Goal: Transaction & Acquisition: Book appointment/travel/reservation

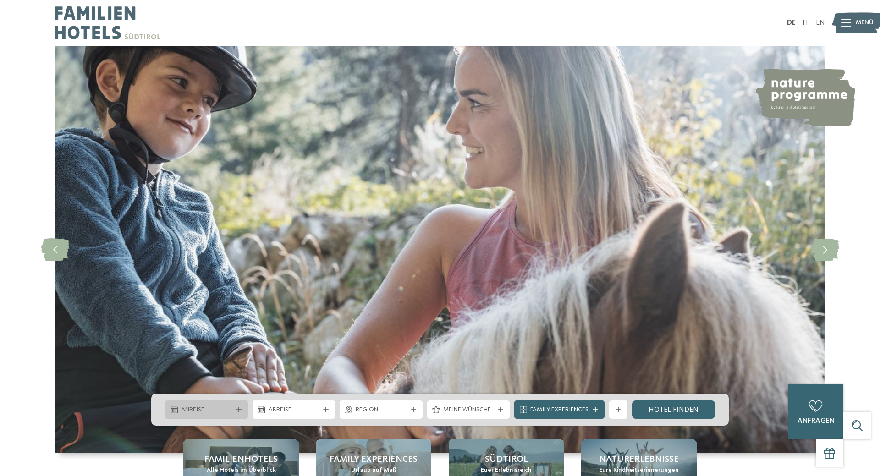
click at [207, 406] on div "Anreise" at bounding box center [206, 410] width 55 height 10
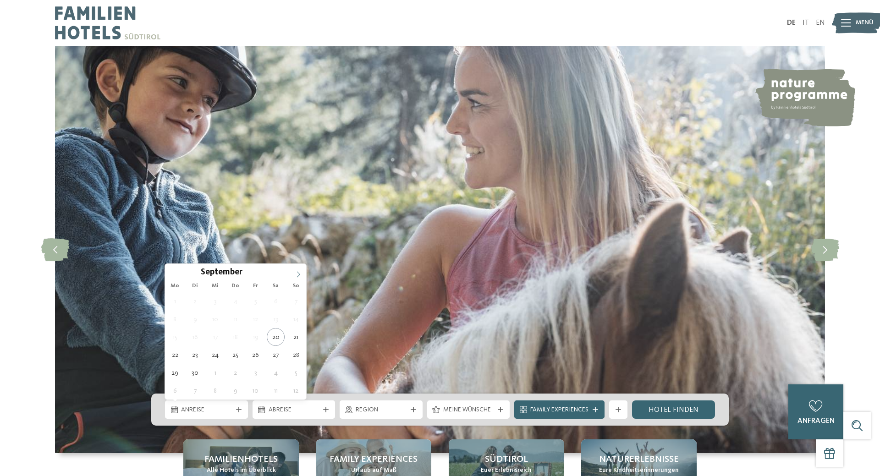
click at [302, 275] on span at bounding box center [298, 272] width 16 height 16
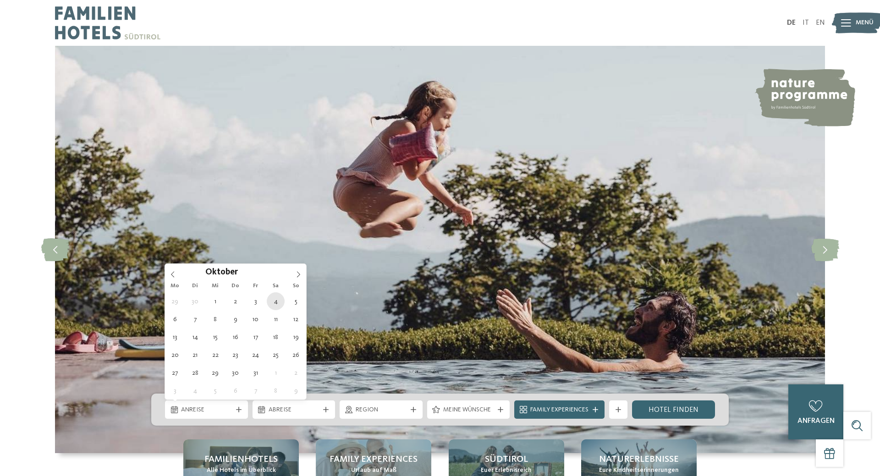
type div "[DATE]"
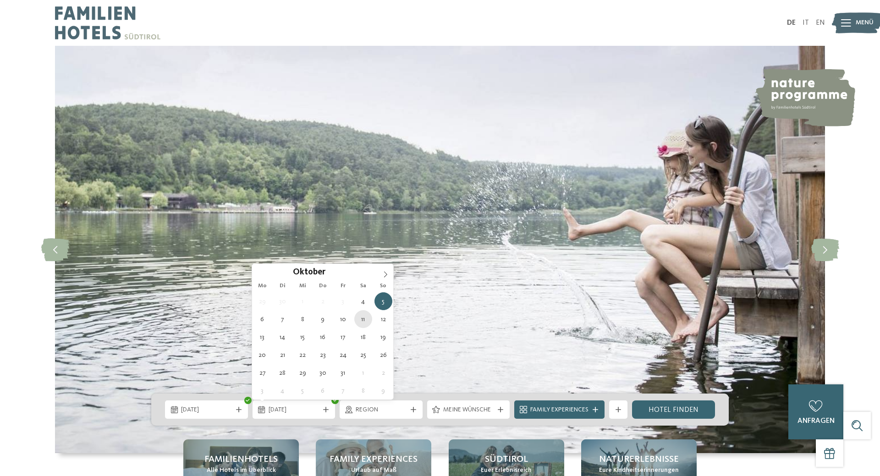
type div "[DATE]"
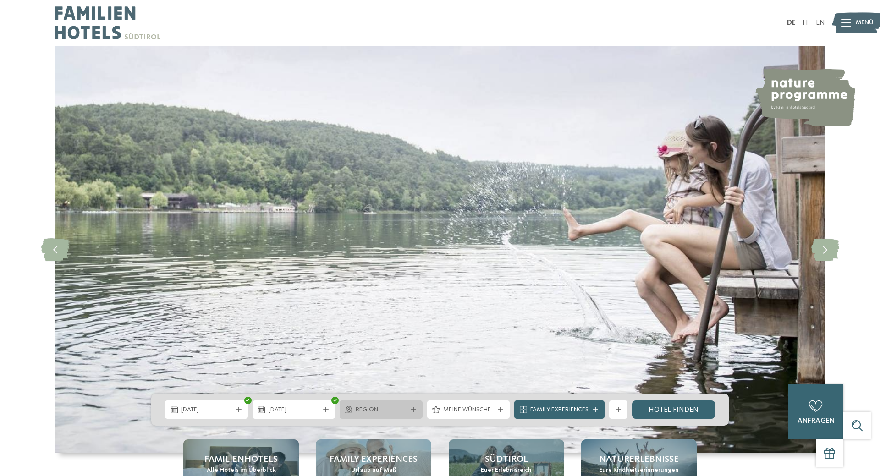
click at [394, 410] on span "Region" at bounding box center [381, 410] width 51 height 9
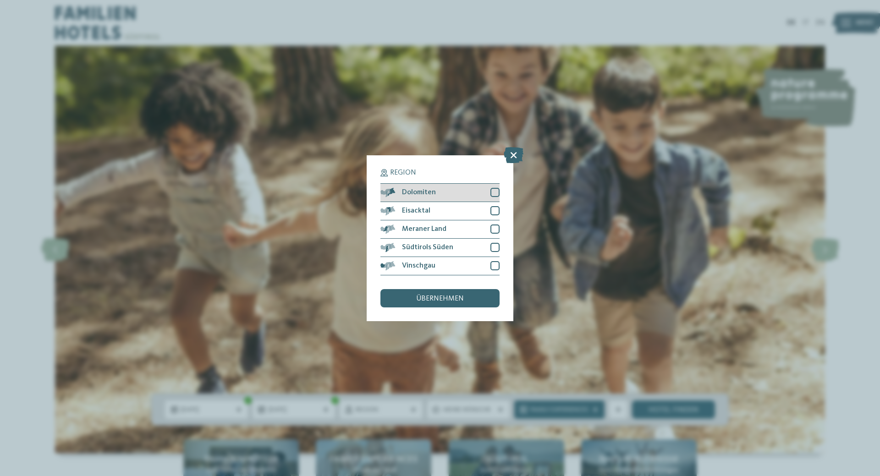
click at [495, 194] on div at bounding box center [494, 192] width 9 height 9
click at [494, 211] on div at bounding box center [494, 210] width 9 height 9
click at [494, 226] on div at bounding box center [494, 229] width 9 height 9
click at [494, 247] on div at bounding box center [494, 247] width 9 height 9
click at [494, 263] on div at bounding box center [494, 265] width 9 height 9
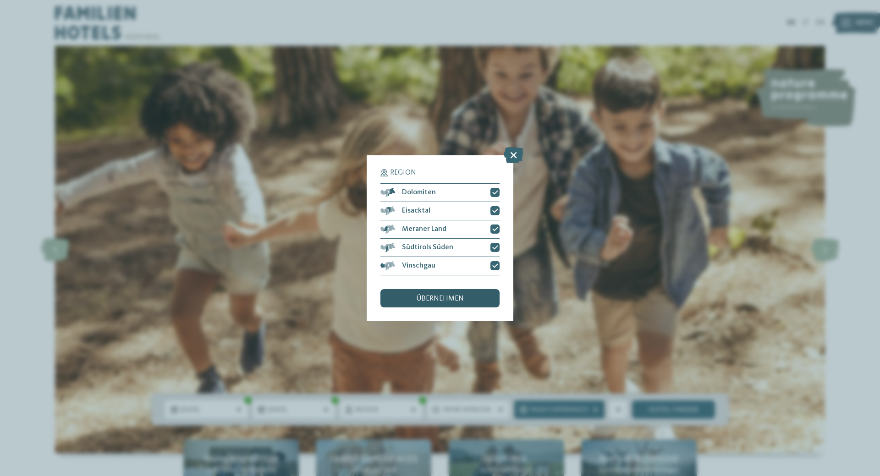
click at [473, 303] on div "übernehmen" at bounding box center [439, 298] width 119 height 18
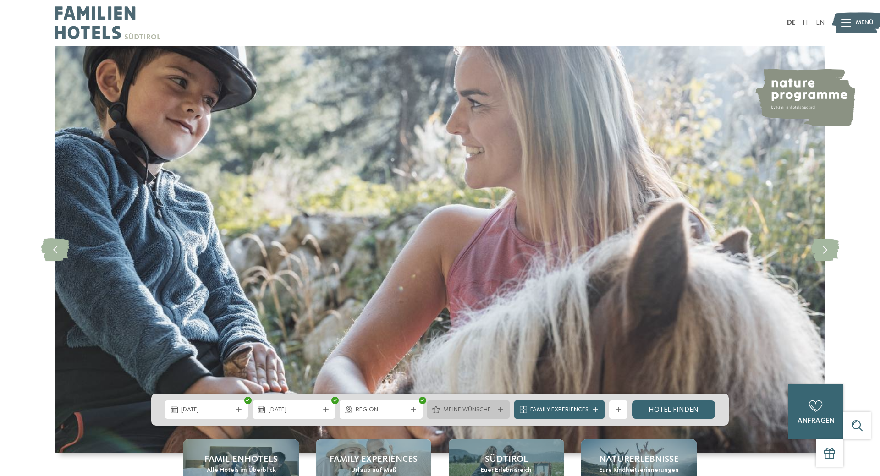
click at [444, 409] on span "Meine Wünsche" at bounding box center [468, 410] width 51 height 9
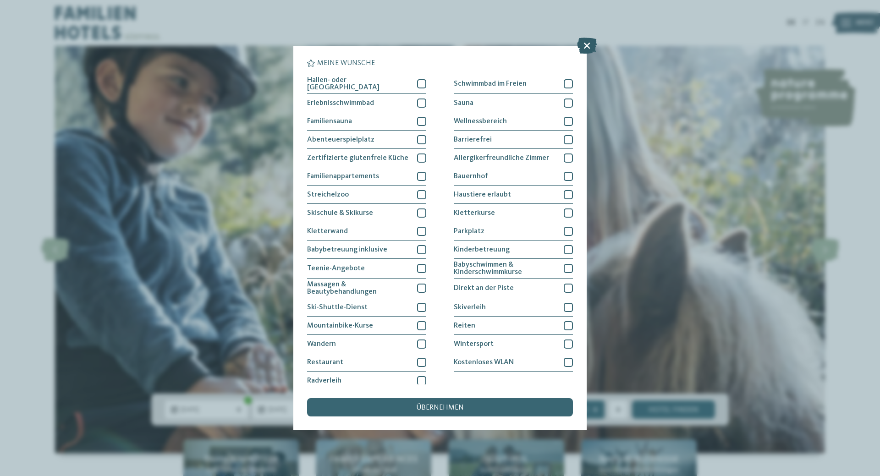
click at [582, 49] on icon at bounding box center [587, 46] width 20 height 16
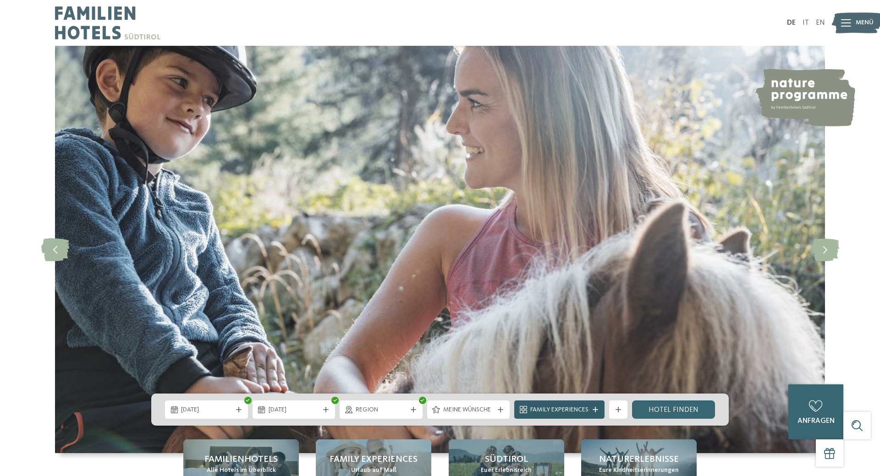
click at [570, 406] on div "Family Experiences" at bounding box center [559, 410] width 63 height 10
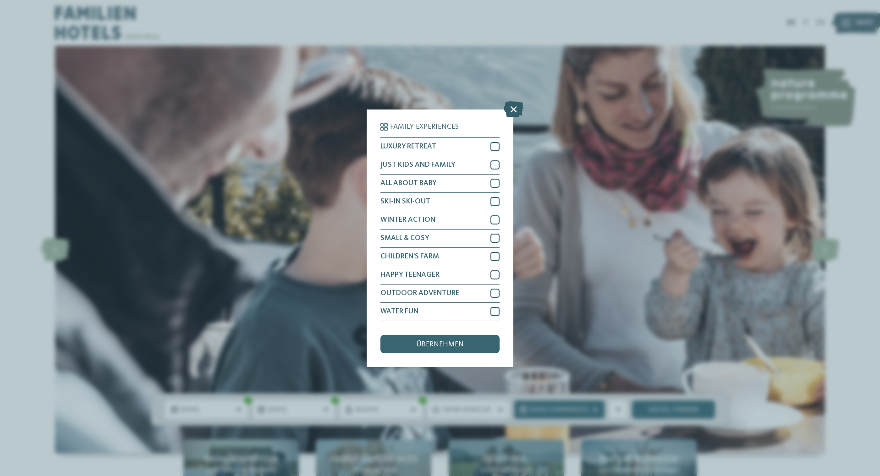
click at [521, 113] on icon at bounding box center [514, 109] width 20 height 16
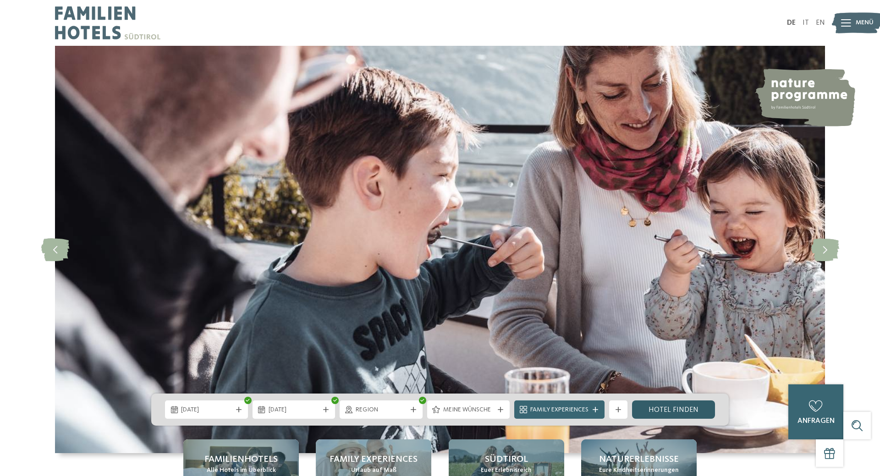
click at [672, 411] on link "Hotel finden" at bounding box center [673, 409] width 83 height 18
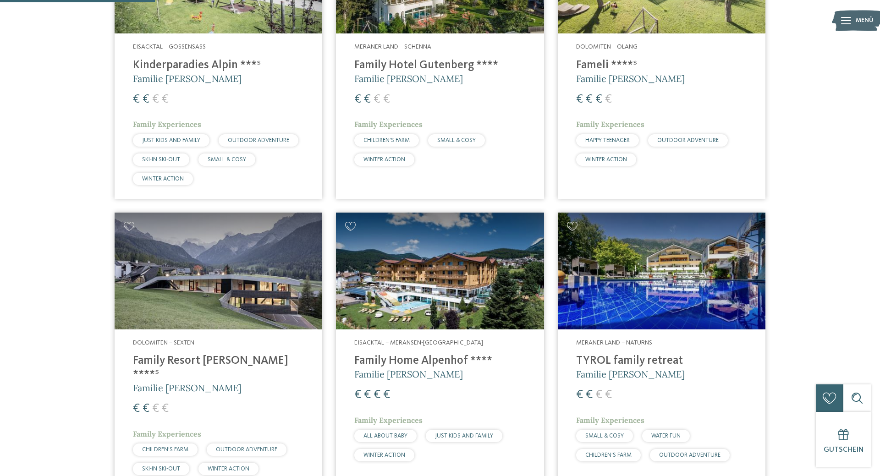
scroll to position [254, 0]
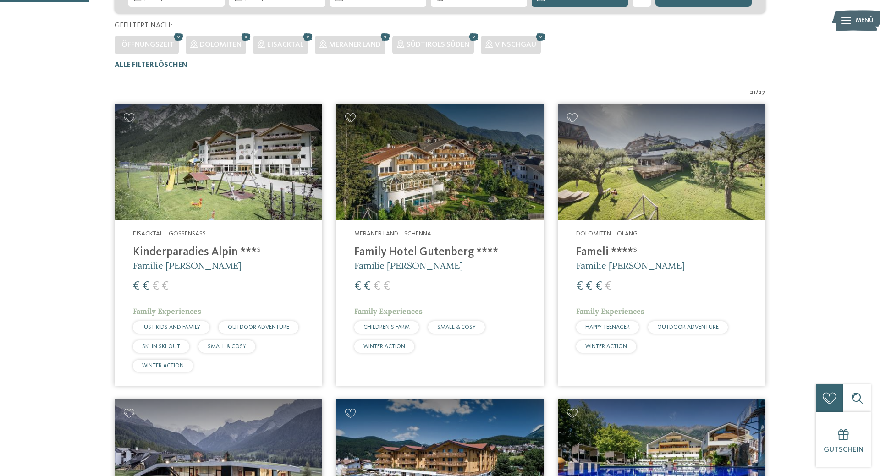
click at [268, 183] on img at bounding box center [219, 162] width 208 height 117
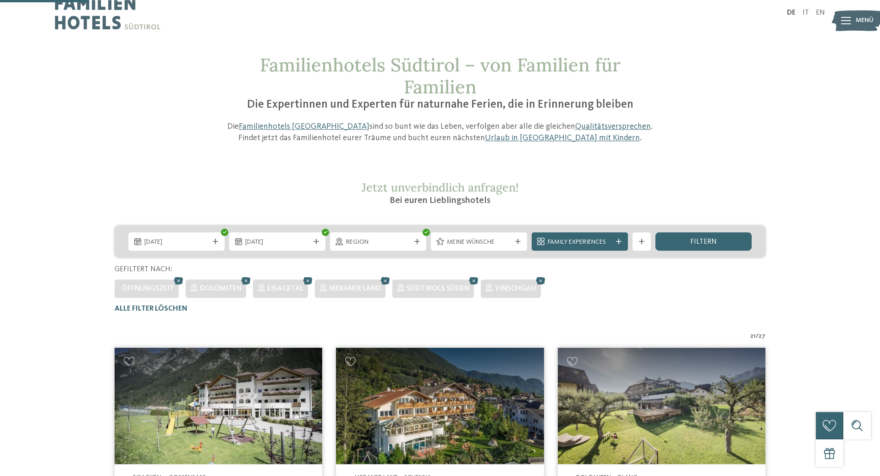
scroll to position [0, 0]
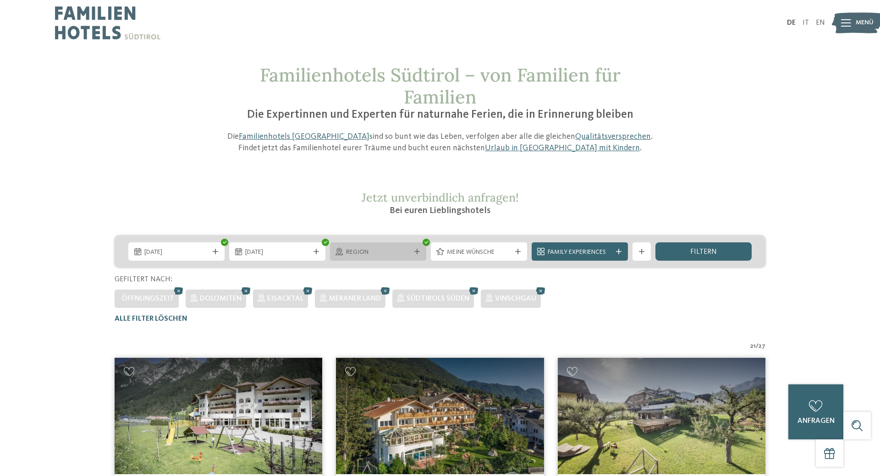
click at [381, 252] on span "Region" at bounding box center [378, 252] width 64 height 9
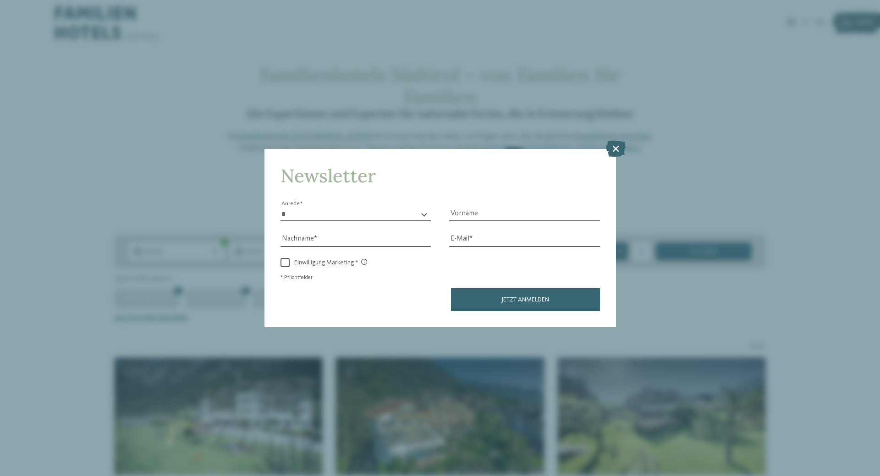
click at [613, 143] on icon at bounding box center [616, 149] width 20 height 16
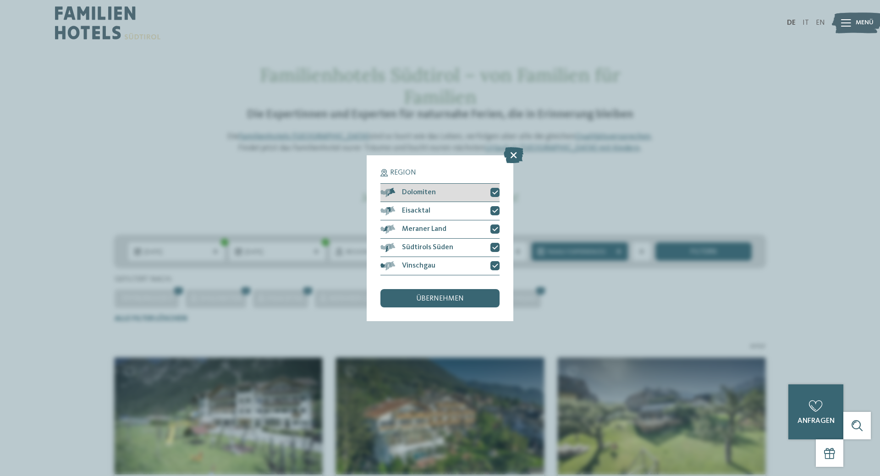
click at [491, 193] on div at bounding box center [494, 192] width 9 height 9
click at [493, 212] on icon at bounding box center [495, 210] width 6 height 5
click at [493, 226] on div at bounding box center [494, 229] width 9 height 9
drag, startPoint x: 493, startPoint y: 262, endPoint x: 493, endPoint y: 269, distance: 6.9
click at [493, 262] on div at bounding box center [494, 265] width 9 height 9
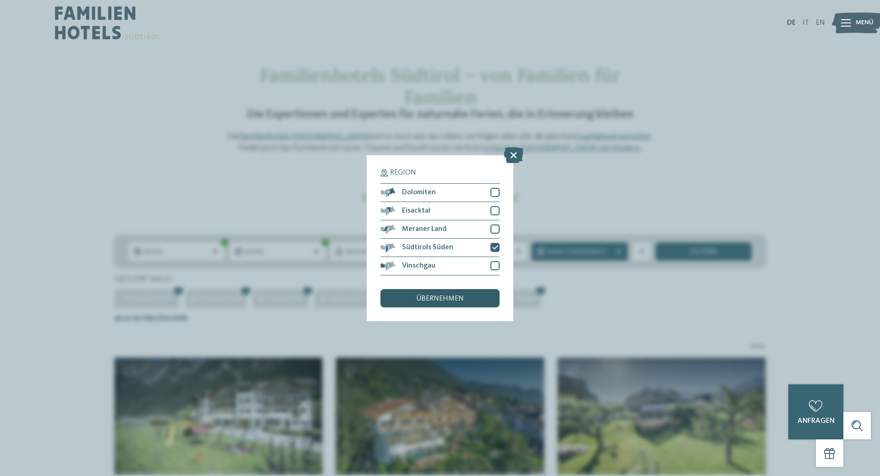
click at [484, 297] on div "übernehmen" at bounding box center [439, 298] width 119 height 18
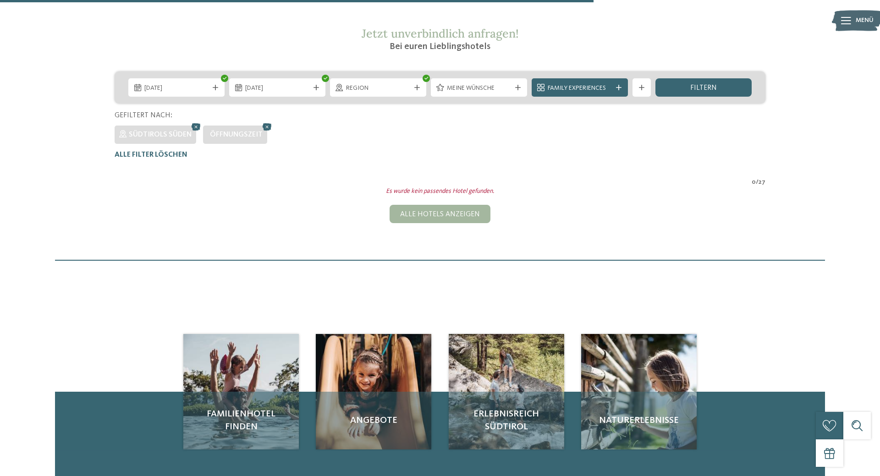
scroll to position [160, 0]
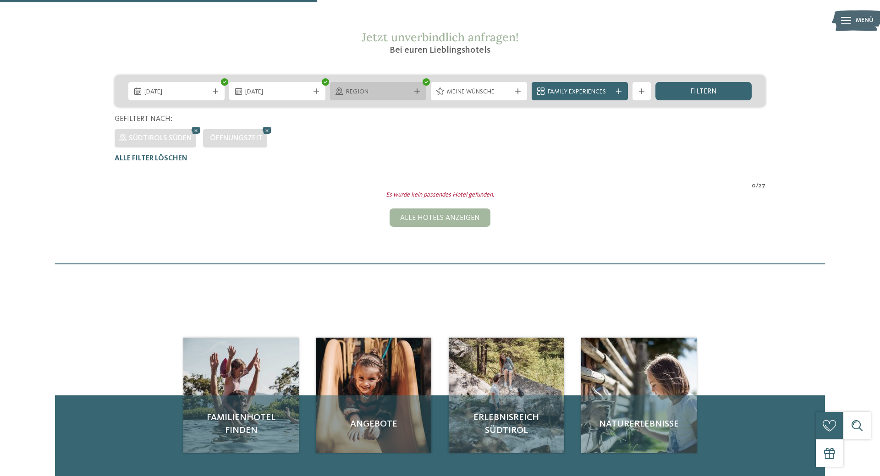
click at [364, 87] on div "Region" at bounding box center [378, 92] width 69 height 10
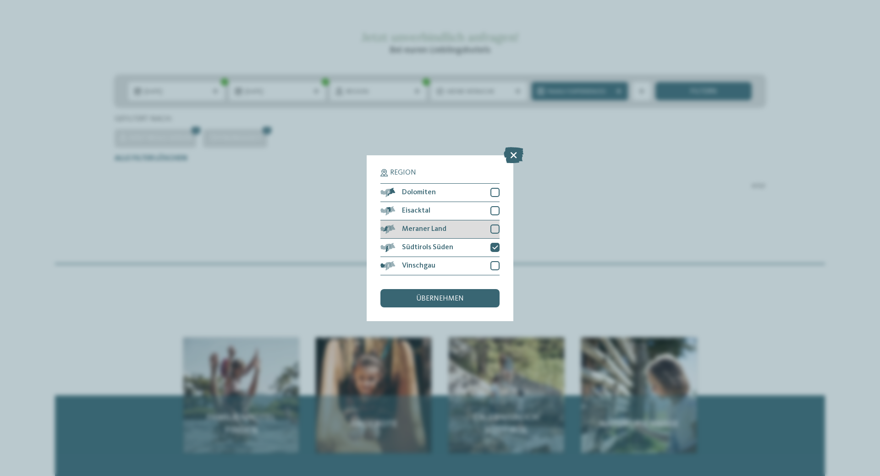
click at [491, 228] on div at bounding box center [494, 229] width 9 height 9
click at [466, 297] on div "übernehmen" at bounding box center [439, 298] width 119 height 18
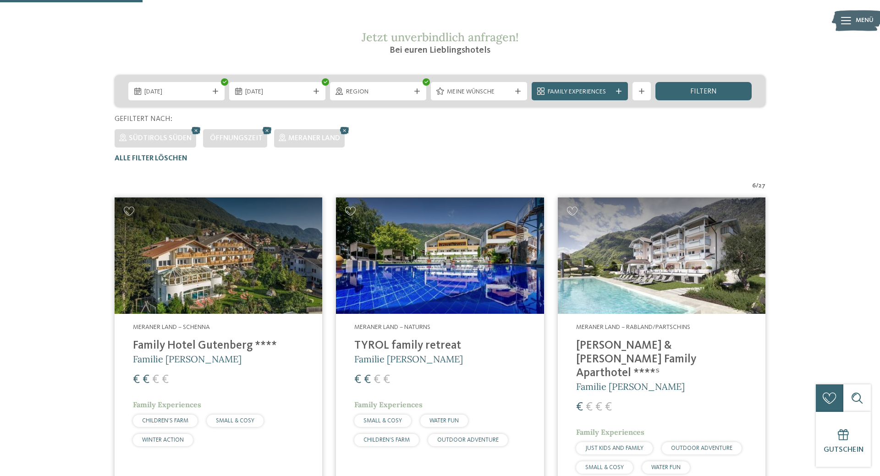
click at [477, 88] on span "Meine Wünsche" at bounding box center [479, 92] width 64 height 9
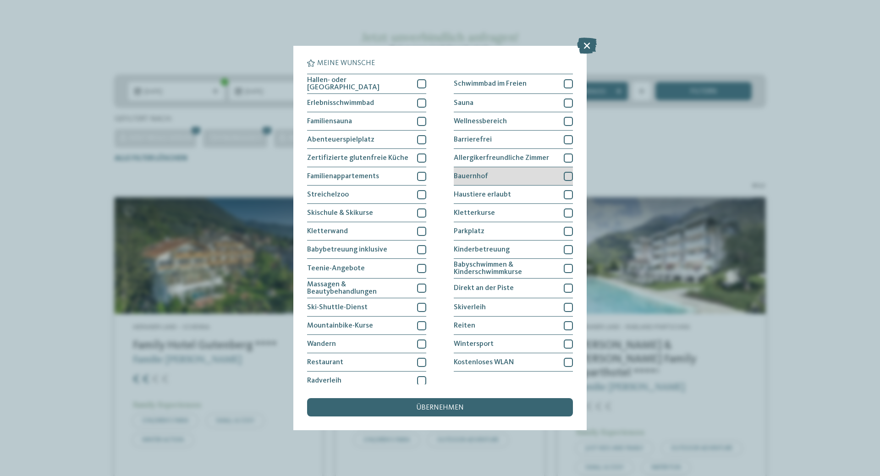
click at [567, 174] on div at bounding box center [568, 176] width 9 height 9
click at [493, 405] on div "übernehmen" at bounding box center [440, 407] width 266 height 18
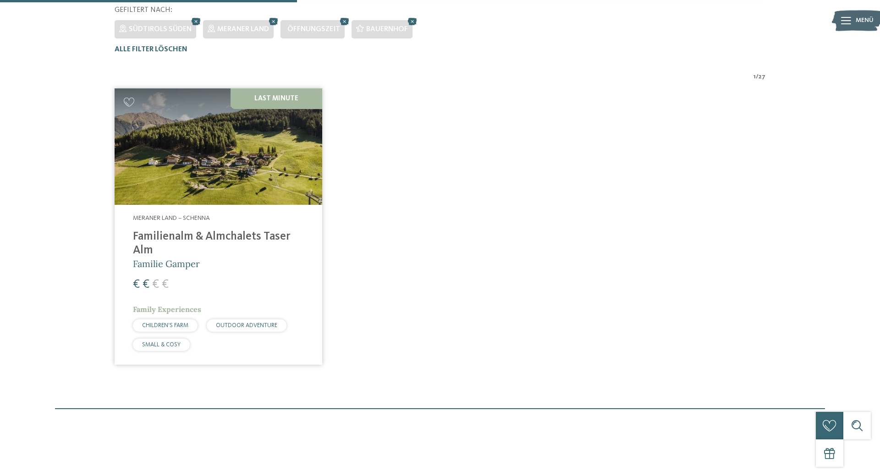
scroll to position [301, 0]
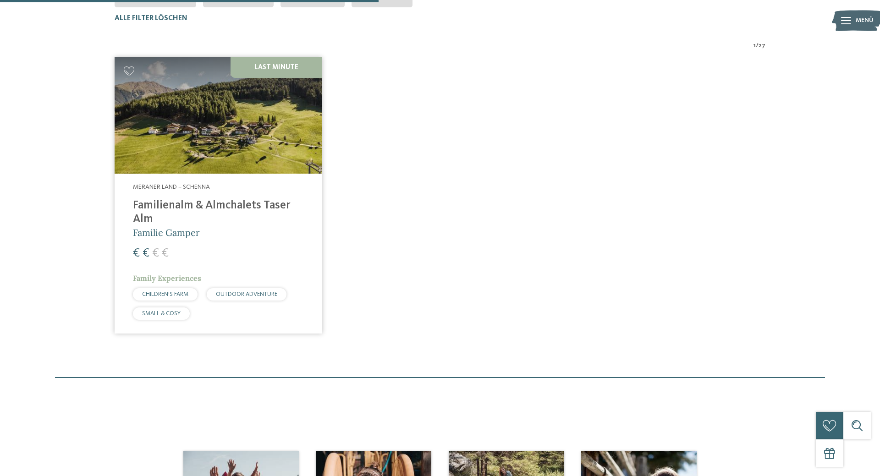
click at [260, 148] on img at bounding box center [219, 115] width 208 height 117
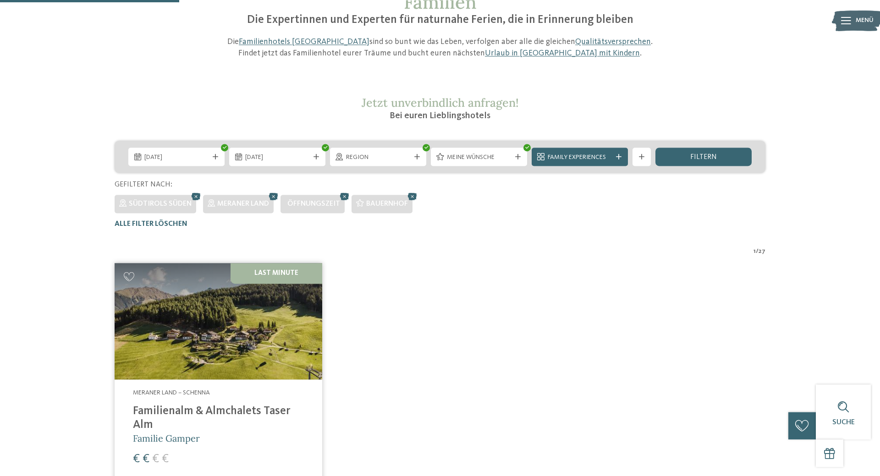
scroll to position [20, 0]
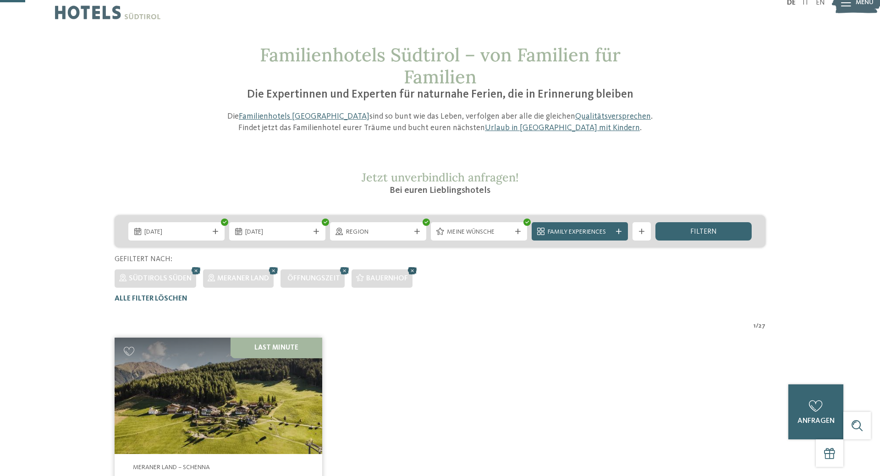
click at [412, 271] on icon at bounding box center [413, 271] width 14 height 12
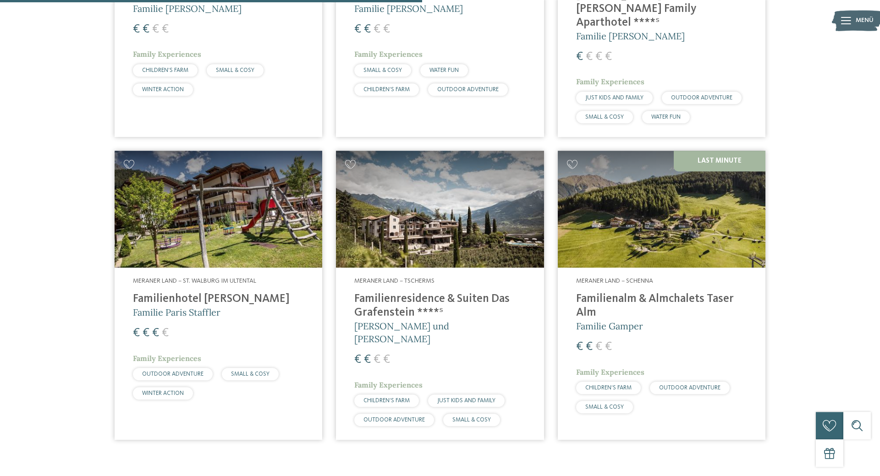
scroll to position [514, 0]
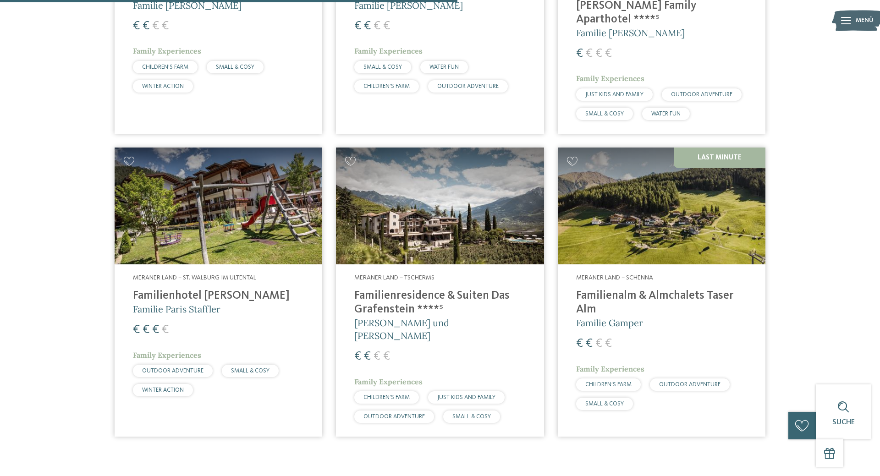
click at [456, 186] on img at bounding box center [440, 206] width 208 height 117
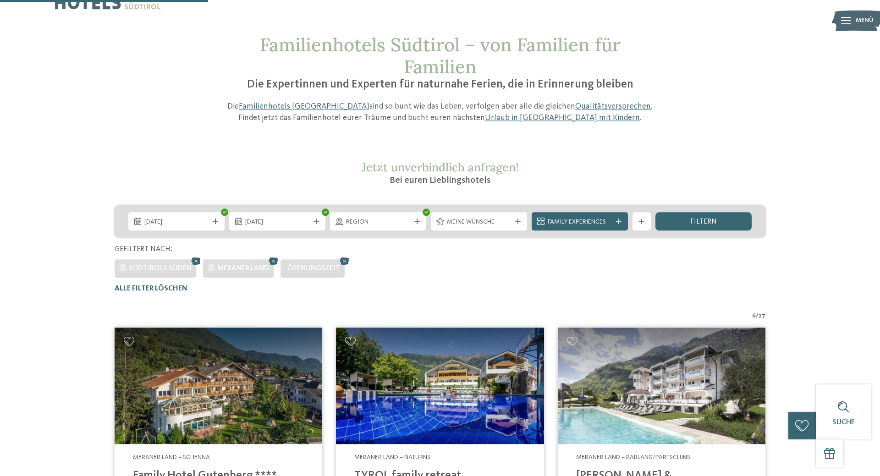
scroll to position [0, 0]
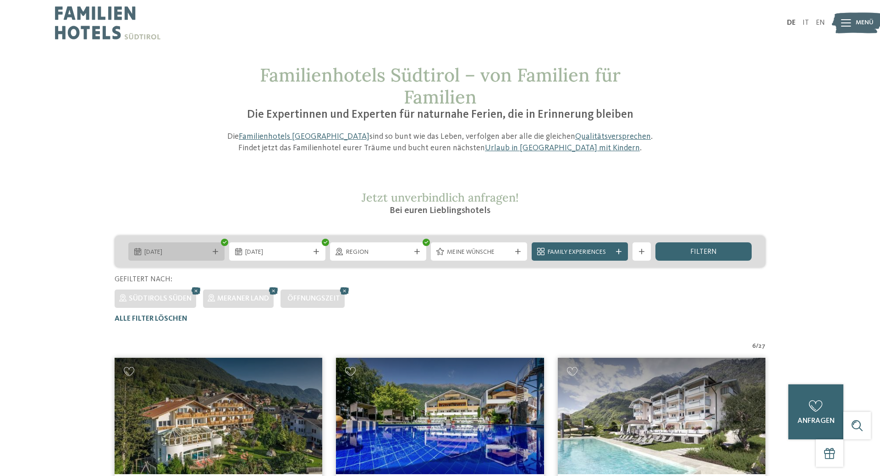
click at [196, 252] on span "04.10.2025" at bounding box center [176, 252] width 64 height 9
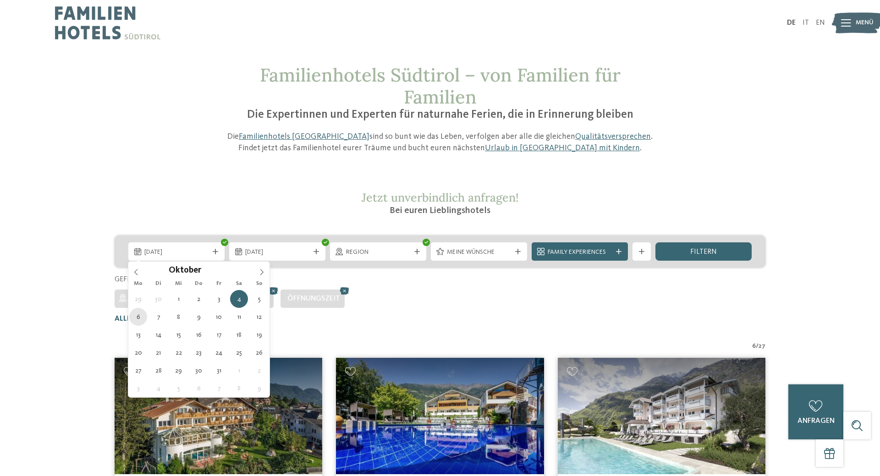
type div "06.10.2025"
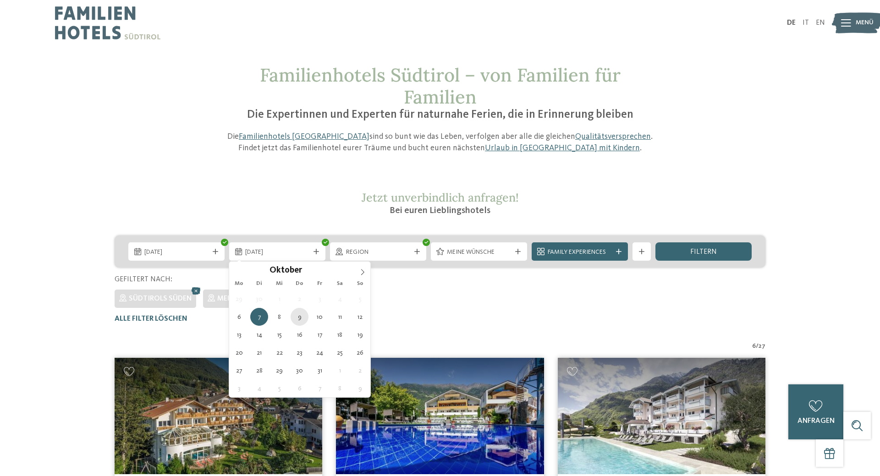
type div "09.10.2025"
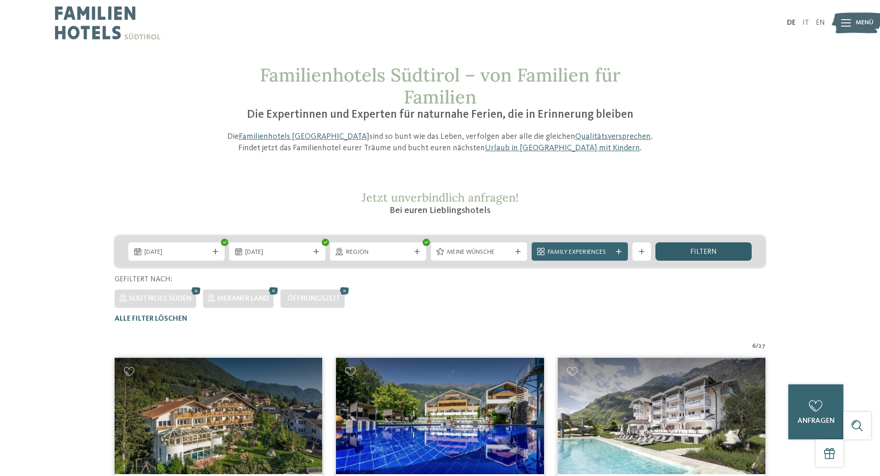
click at [702, 257] on div "filtern" at bounding box center [703, 251] width 96 height 18
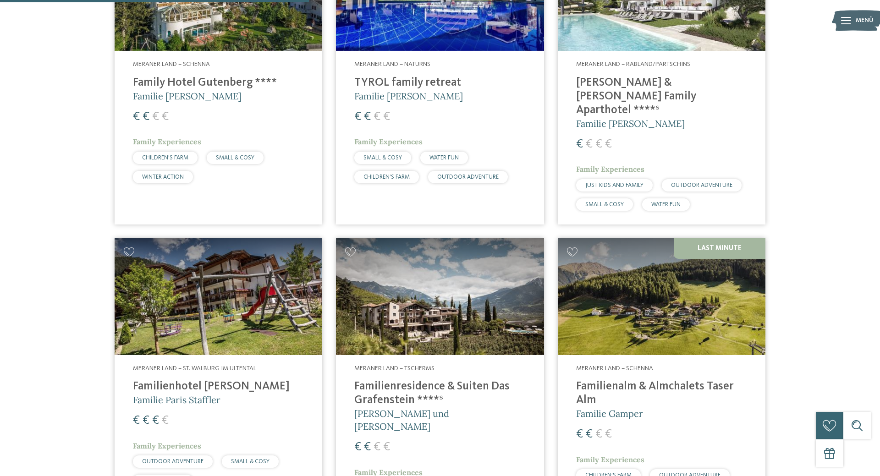
scroll to position [347, 0]
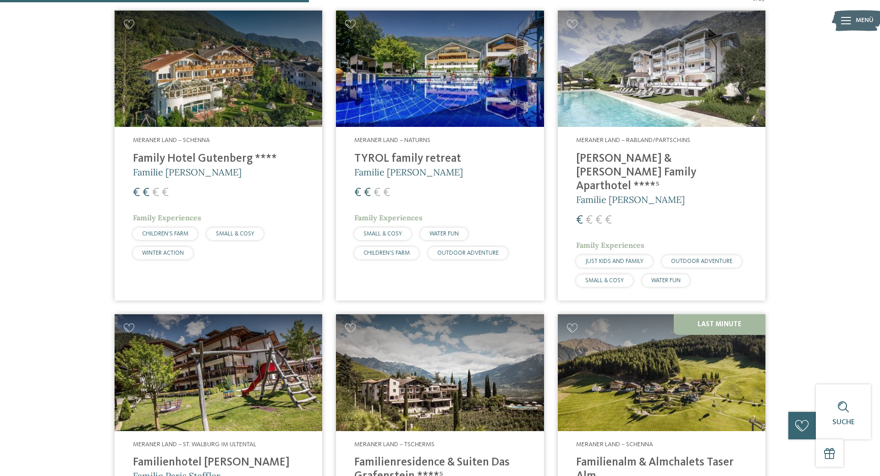
click at [270, 108] on img at bounding box center [219, 69] width 208 height 117
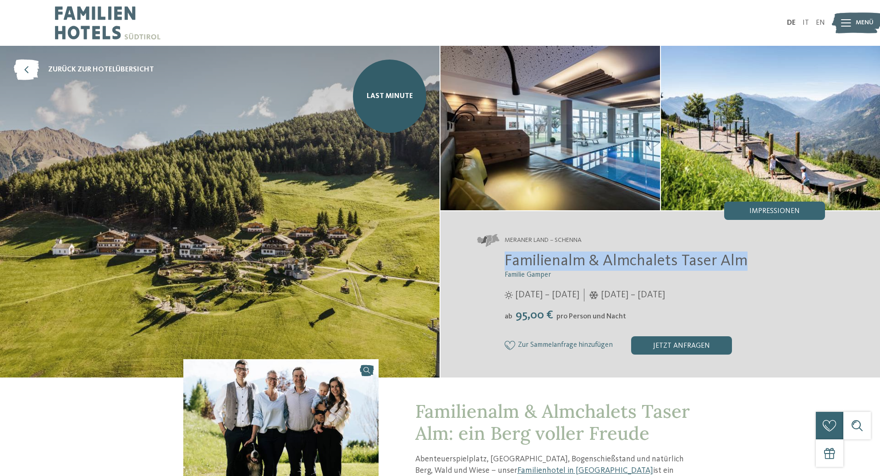
drag, startPoint x: 506, startPoint y: 258, endPoint x: 745, endPoint y: 262, distance: 239.2
click at [745, 262] on h2 "Familienalm & Almchalets Taser Alm" at bounding box center [664, 261] width 320 height 19
copy span "Familienalm & Almchalets Taser Alm"
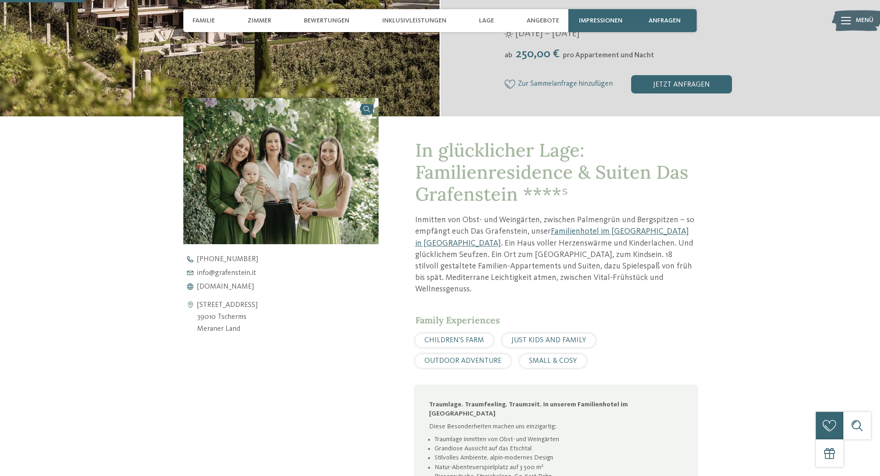
scroll to position [93, 0]
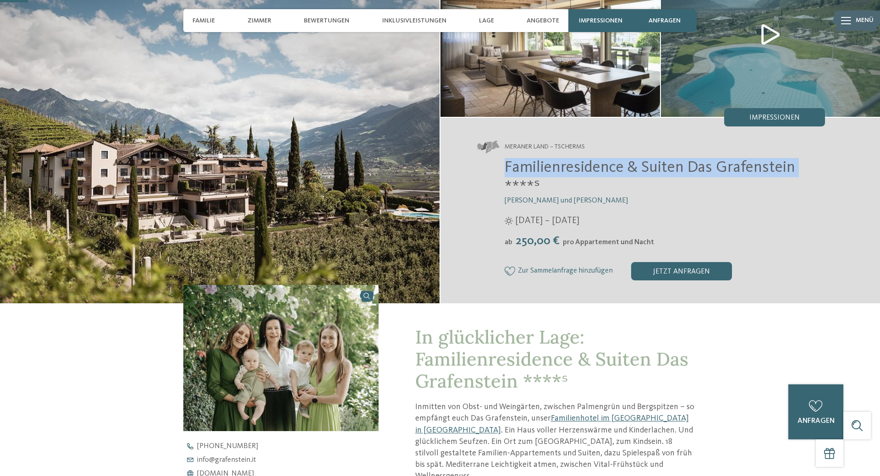
drag, startPoint x: 537, startPoint y: 167, endPoint x: 801, endPoint y: 168, distance: 264.4
click at [801, 168] on div "Familienresidence & Suiten Das Grafenstein ****ˢ Alexandra, Charlotte und Isabe…" at bounding box center [651, 219] width 348 height 122
copy span "Familienresidence & Suiten Das Grafenstein"
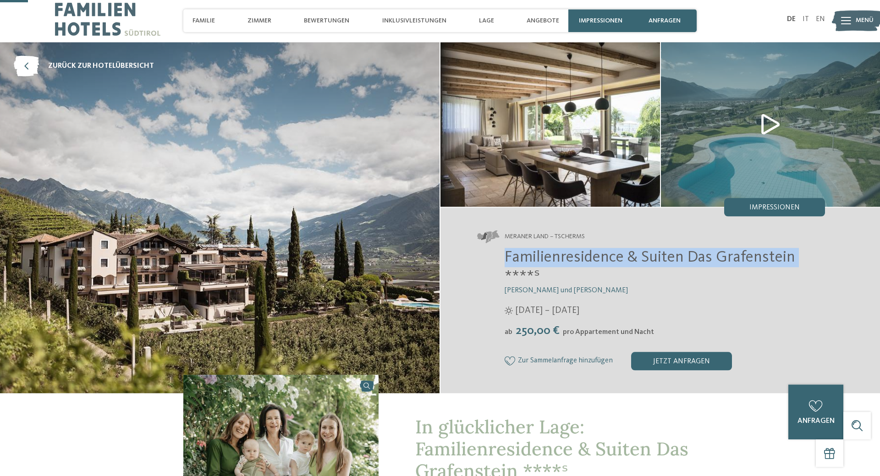
scroll to position [0, 0]
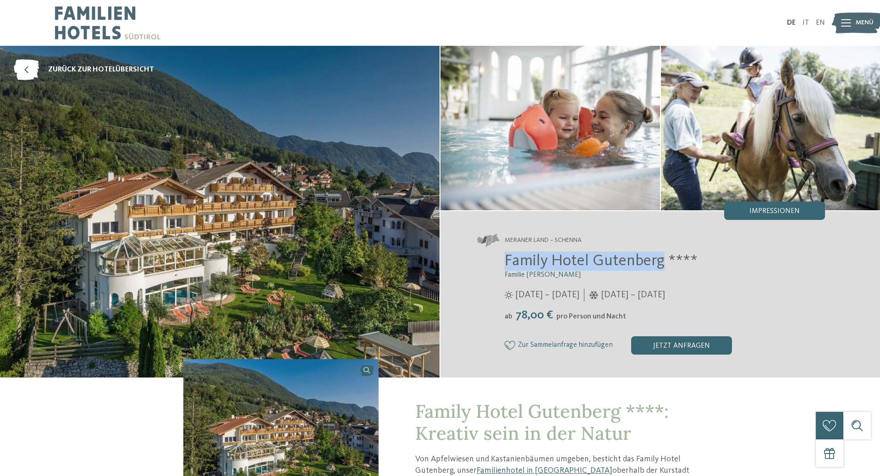
drag, startPoint x: 498, startPoint y: 260, endPoint x: 665, endPoint y: 264, distance: 166.8
click at [665, 264] on div "Family Hotel Gutenberg **** Familie Ainhauser [DATE] – [DATE] ab" at bounding box center [651, 303] width 348 height 103
copy span "Family Hotel Gutenberg"
